Goal: Find specific page/section: Find specific page/section

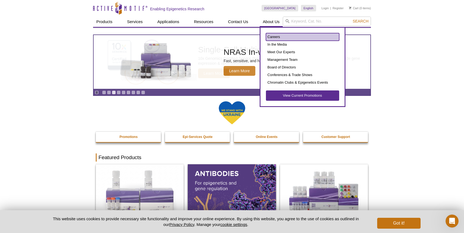
click at [272, 39] on link "Careers" at bounding box center [302, 37] width 73 height 8
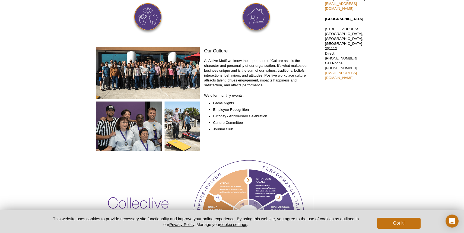
scroll to position [250, 0]
click at [409, 221] on button "Got it!" at bounding box center [398, 223] width 43 height 11
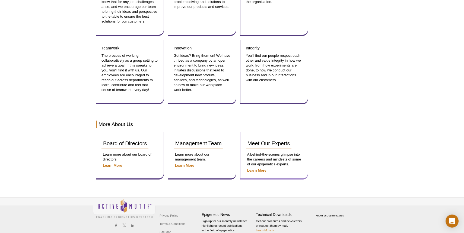
scroll to position [624, 0]
